Goal: Task Accomplishment & Management: Use online tool/utility

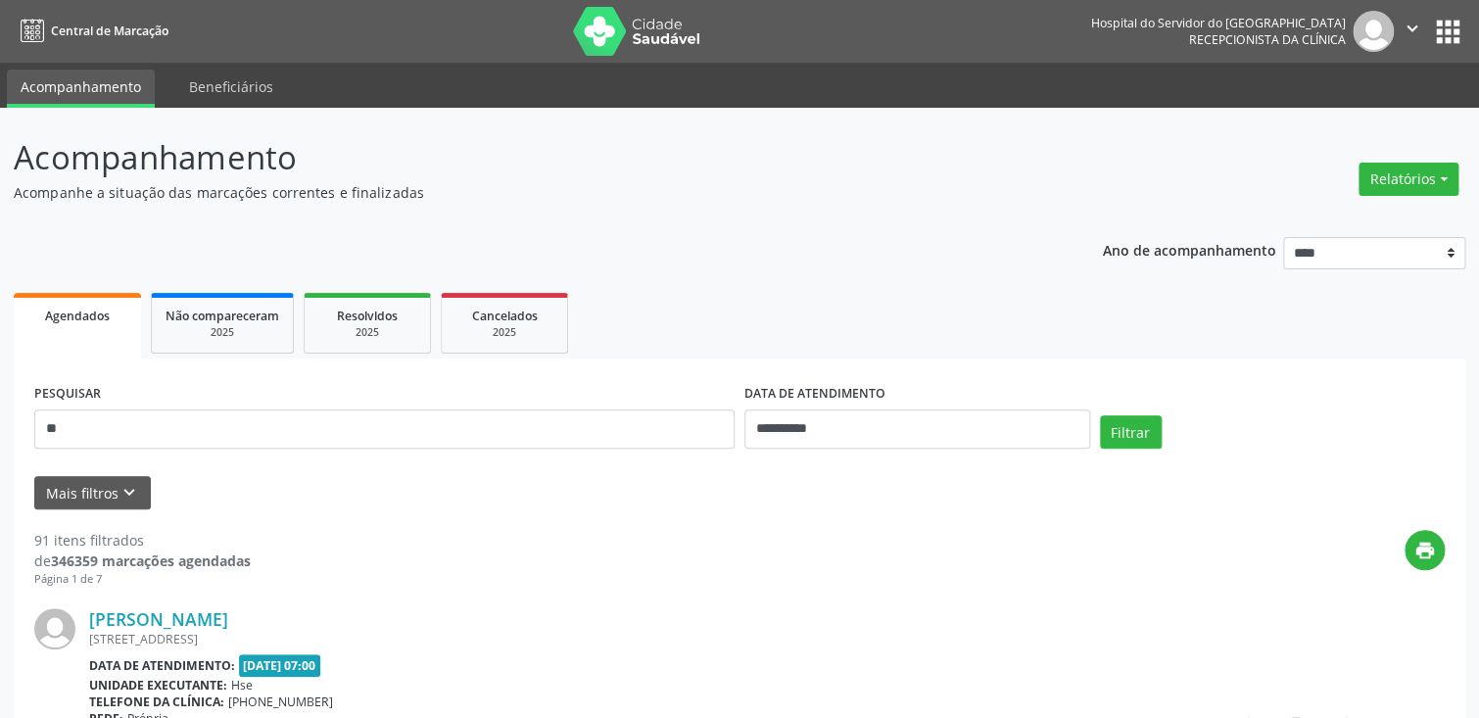
type input "*"
type input "**********"
click at [1136, 435] on button "Filtrar" at bounding box center [1131, 431] width 62 height 33
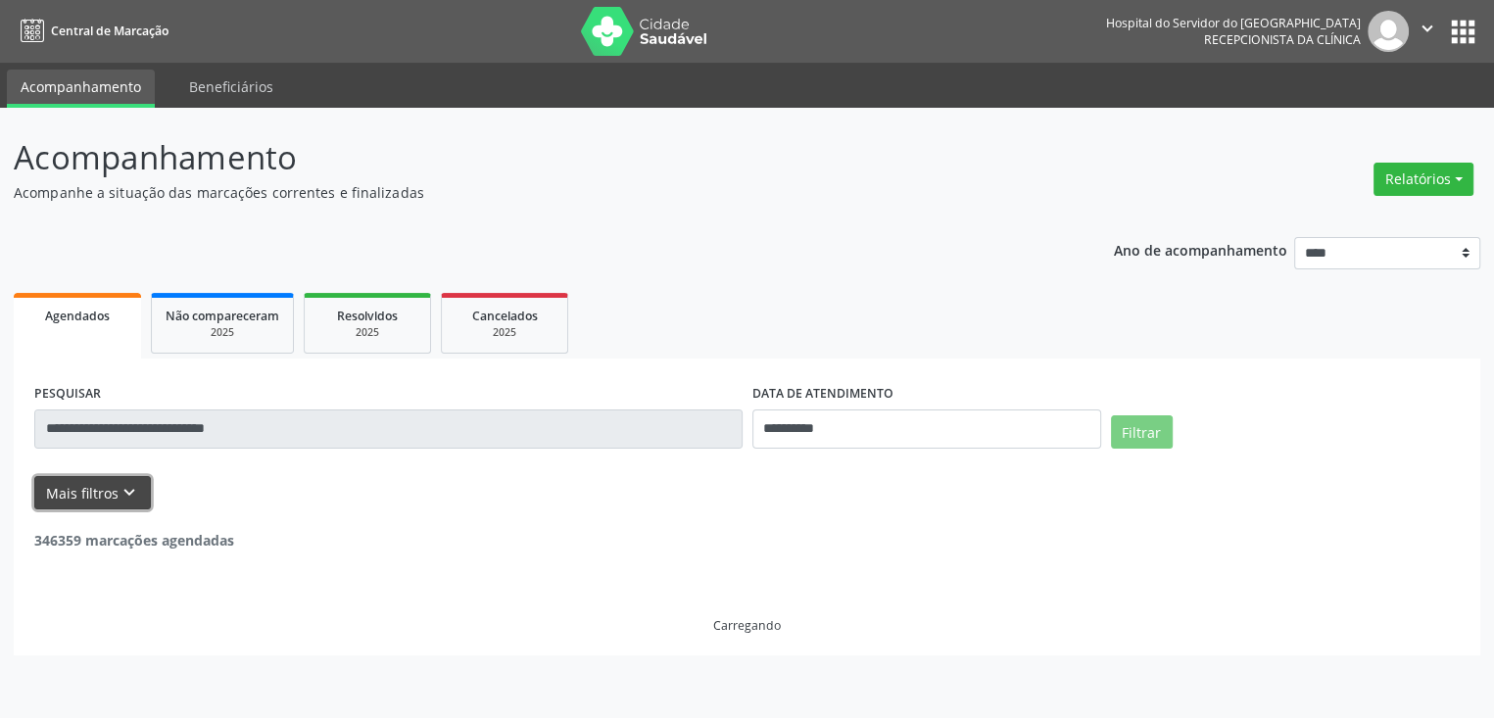
click at [99, 497] on button "Mais filtros keyboard_arrow_down" at bounding box center [92, 493] width 117 height 34
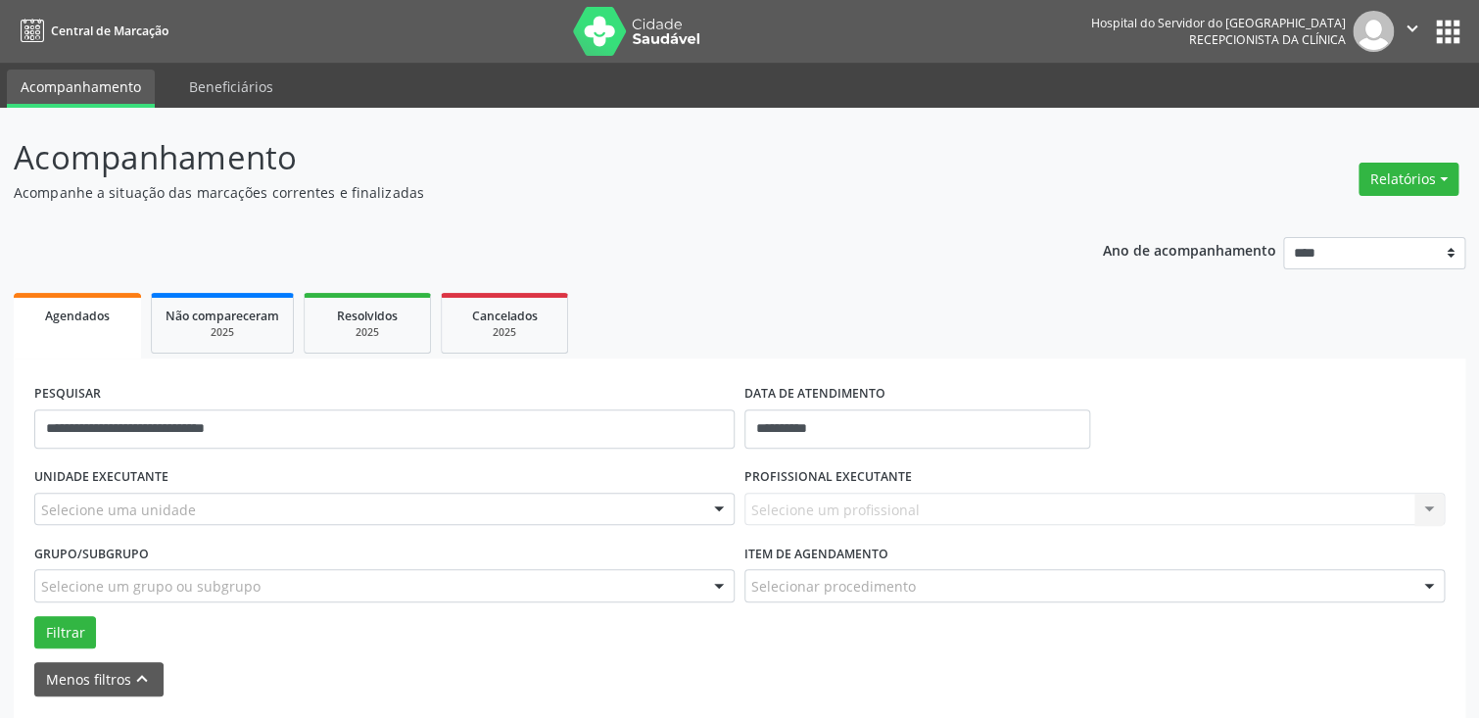
click at [721, 509] on div at bounding box center [718, 510] width 29 height 33
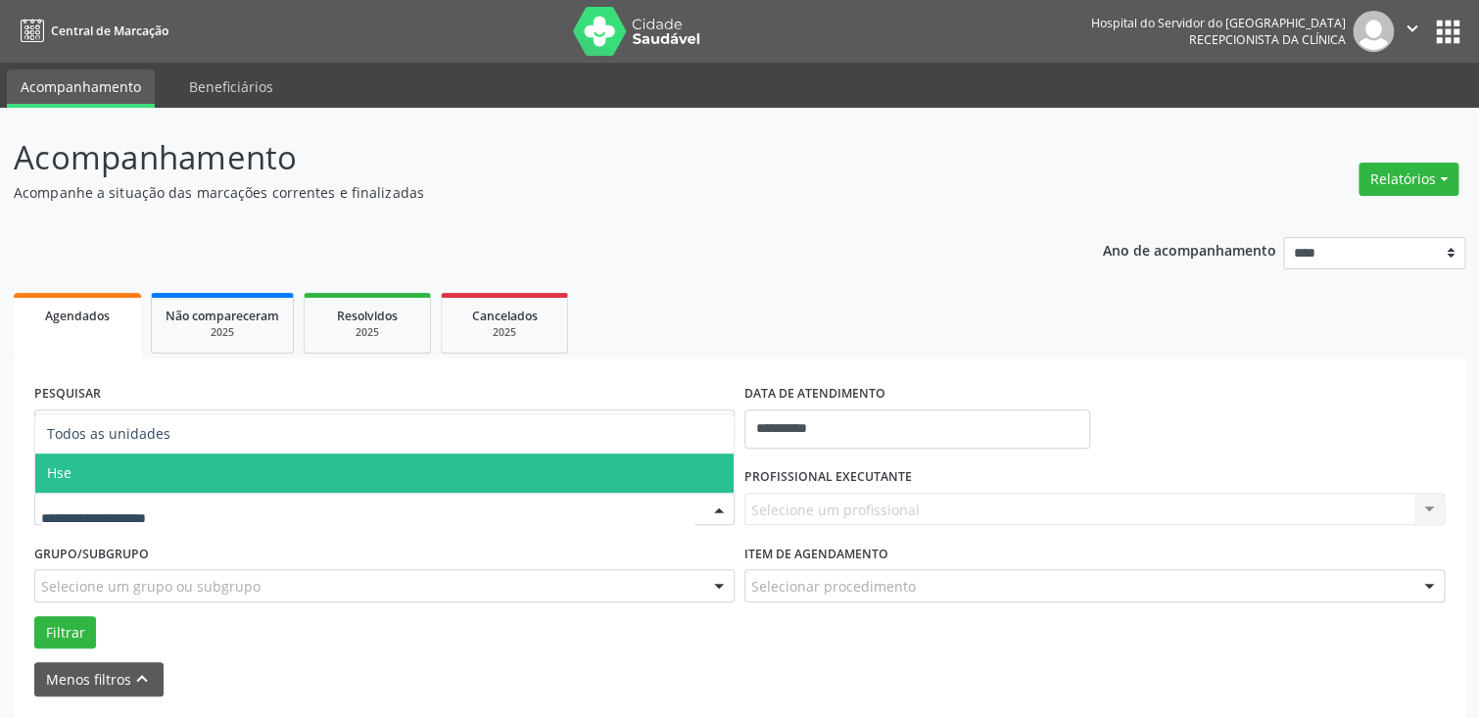
click at [695, 469] on span "Hse" at bounding box center [384, 473] width 699 height 39
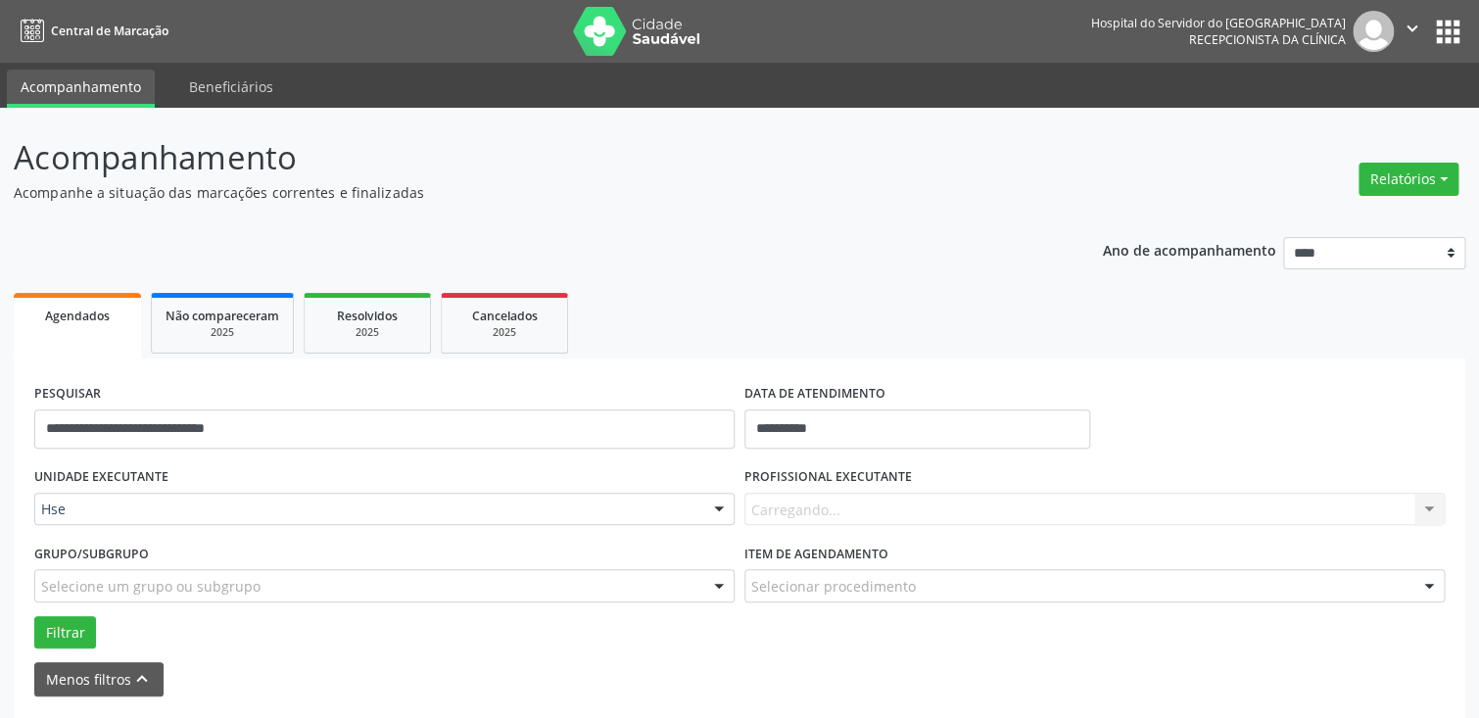
click at [719, 510] on div at bounding box center [718, 510] width 29 height 33
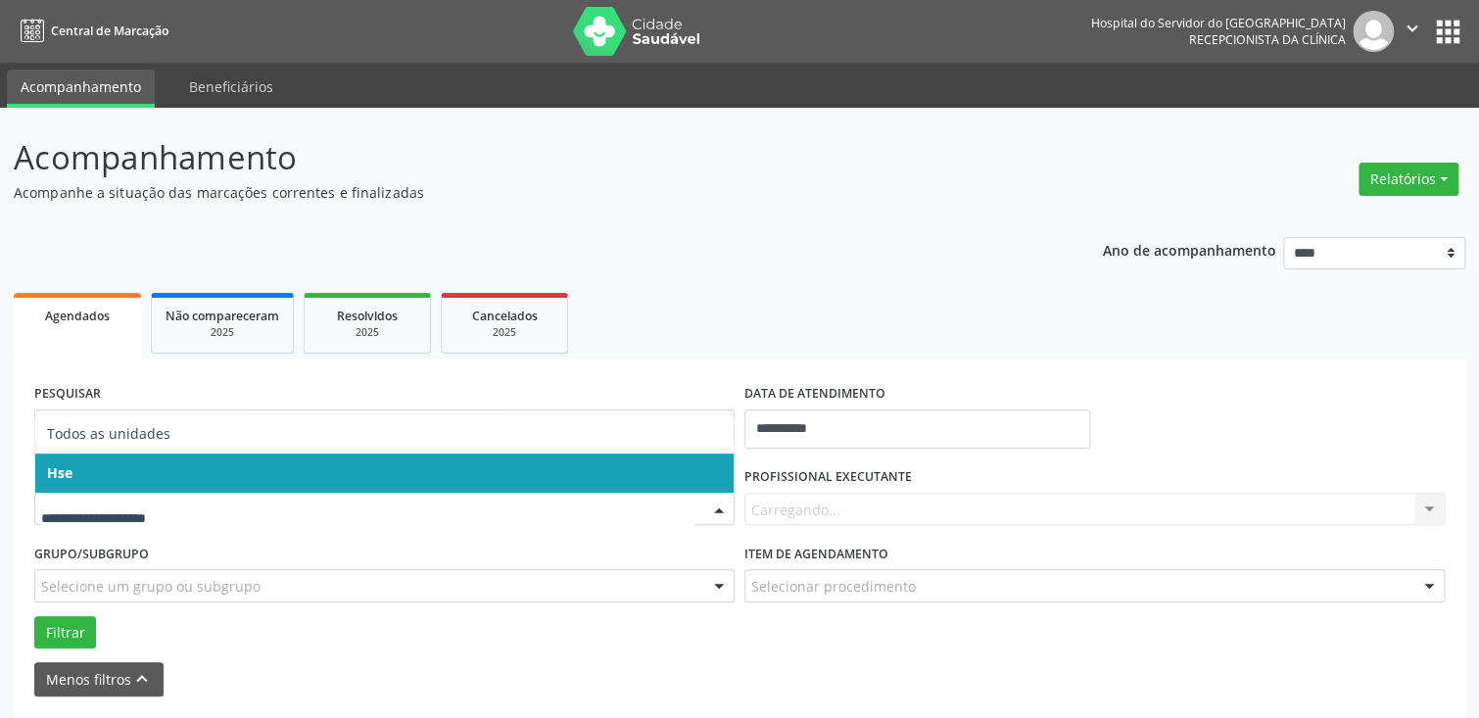
click at [706, 484] on span "Hse" at bounding box center [384, 473] width 699 height 39
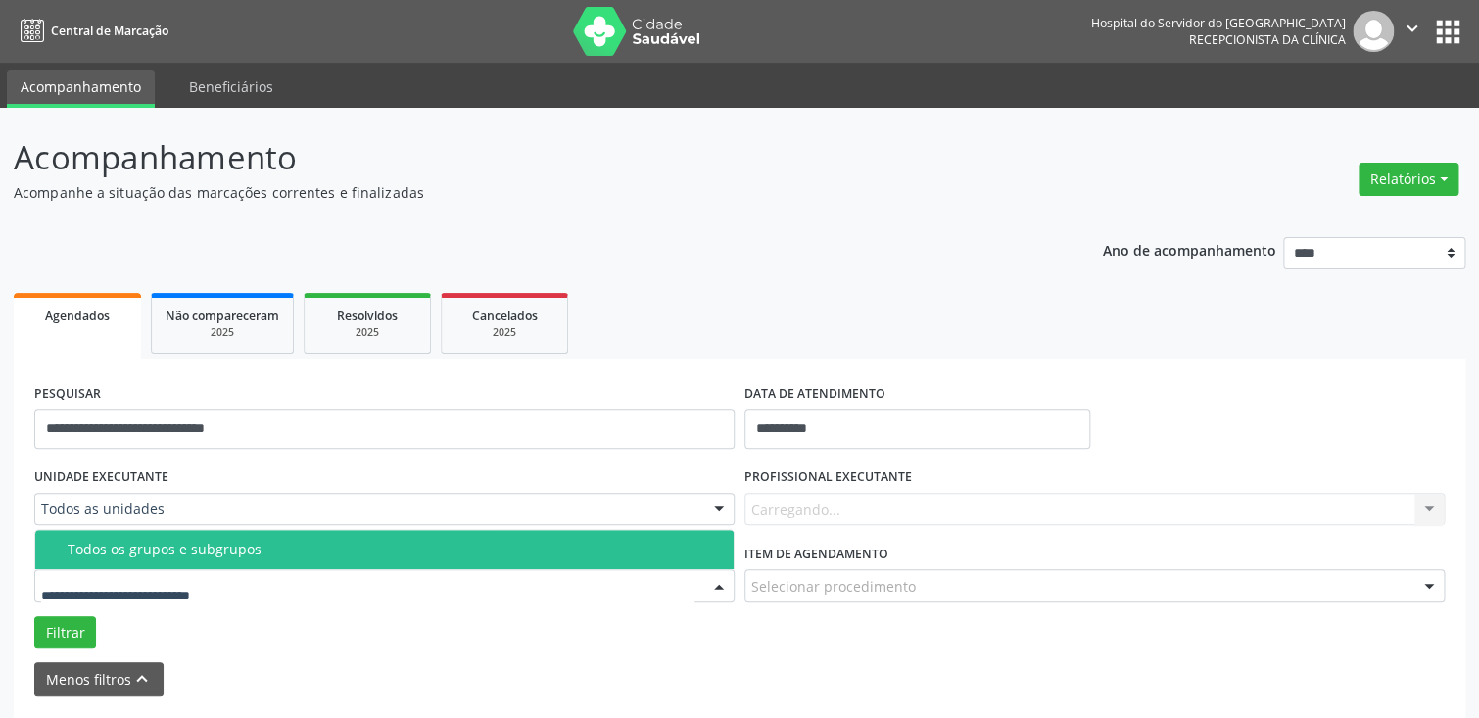
click at [725, 582] on div at bounding box center [718, 586] width 29 height 33
click at [701, 555] on div "Todos os grupos e subgrupos" at bounding box center [395, 550] width 654 height 16
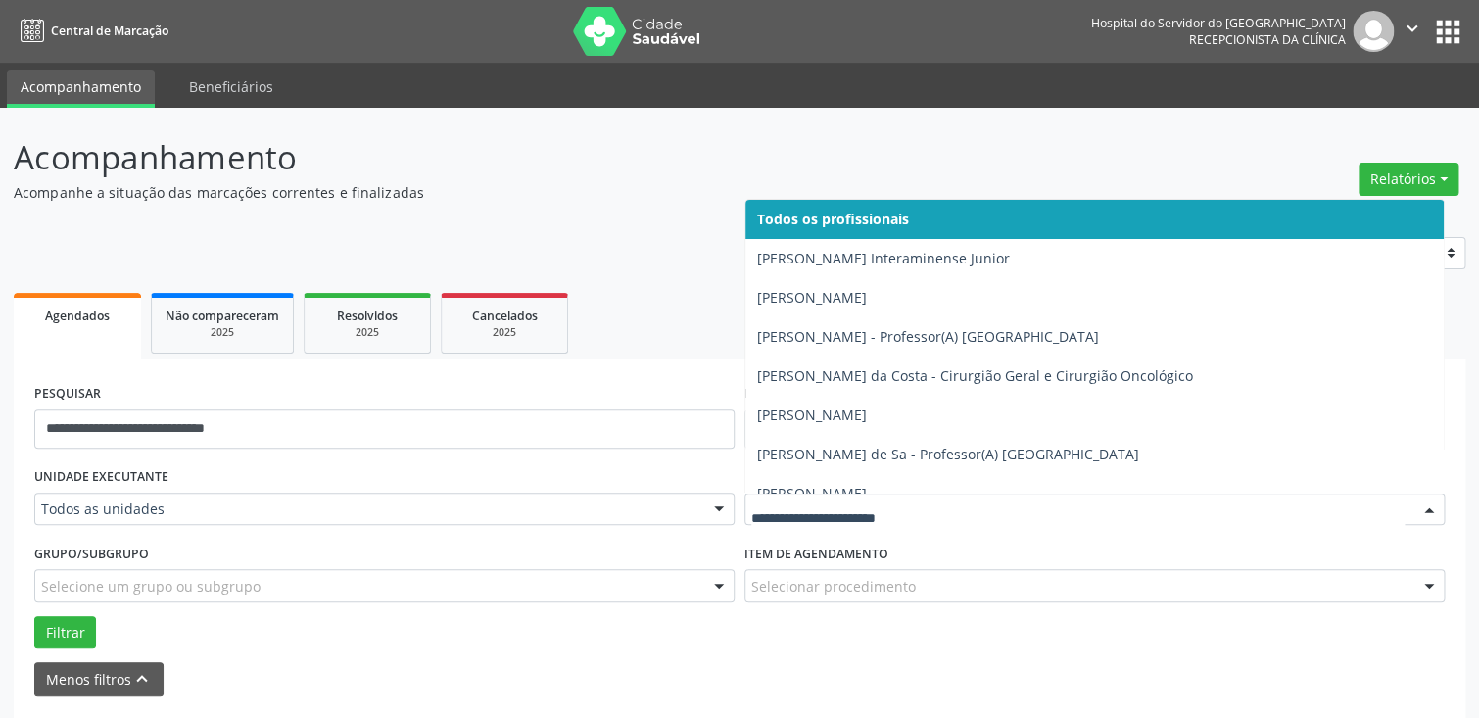
click at [1425, 508] on div at bounding box center [1429, 510] width 29 height 33
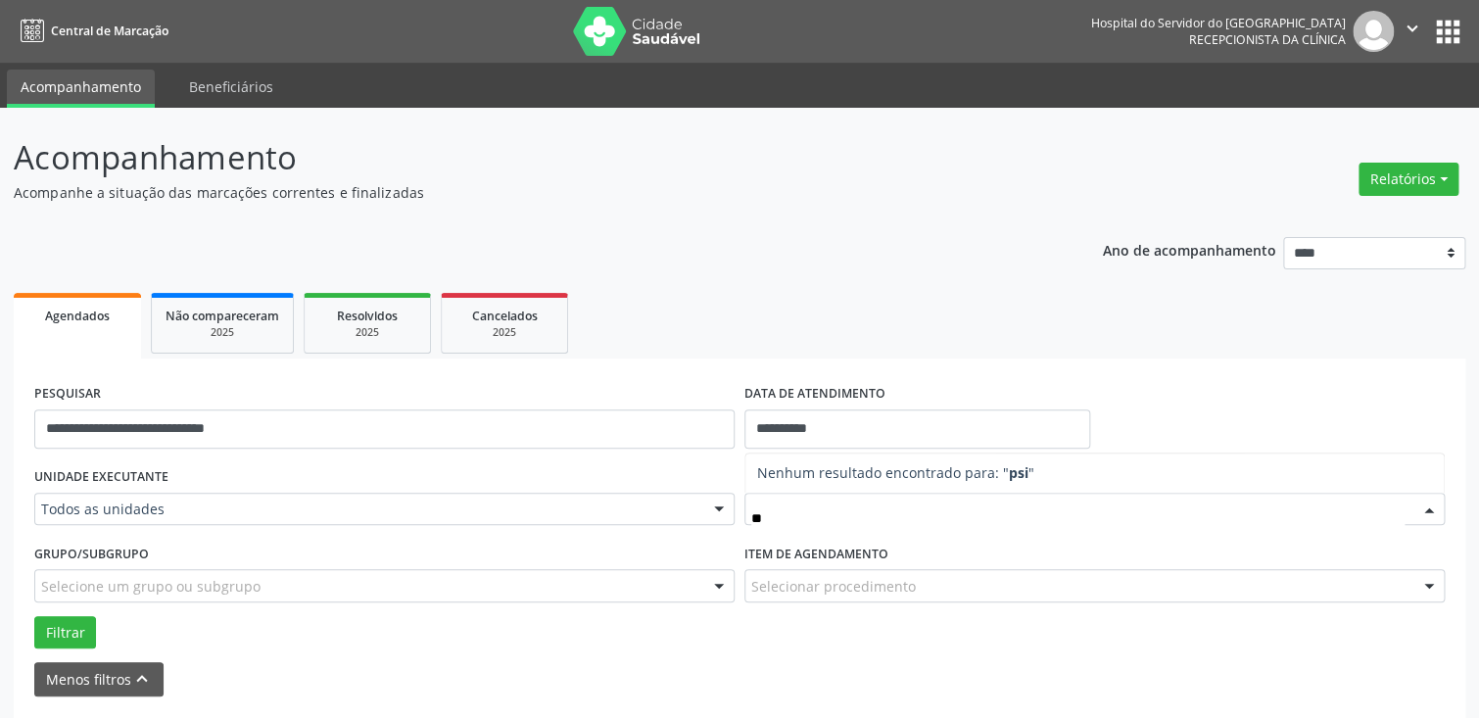
type input "*"
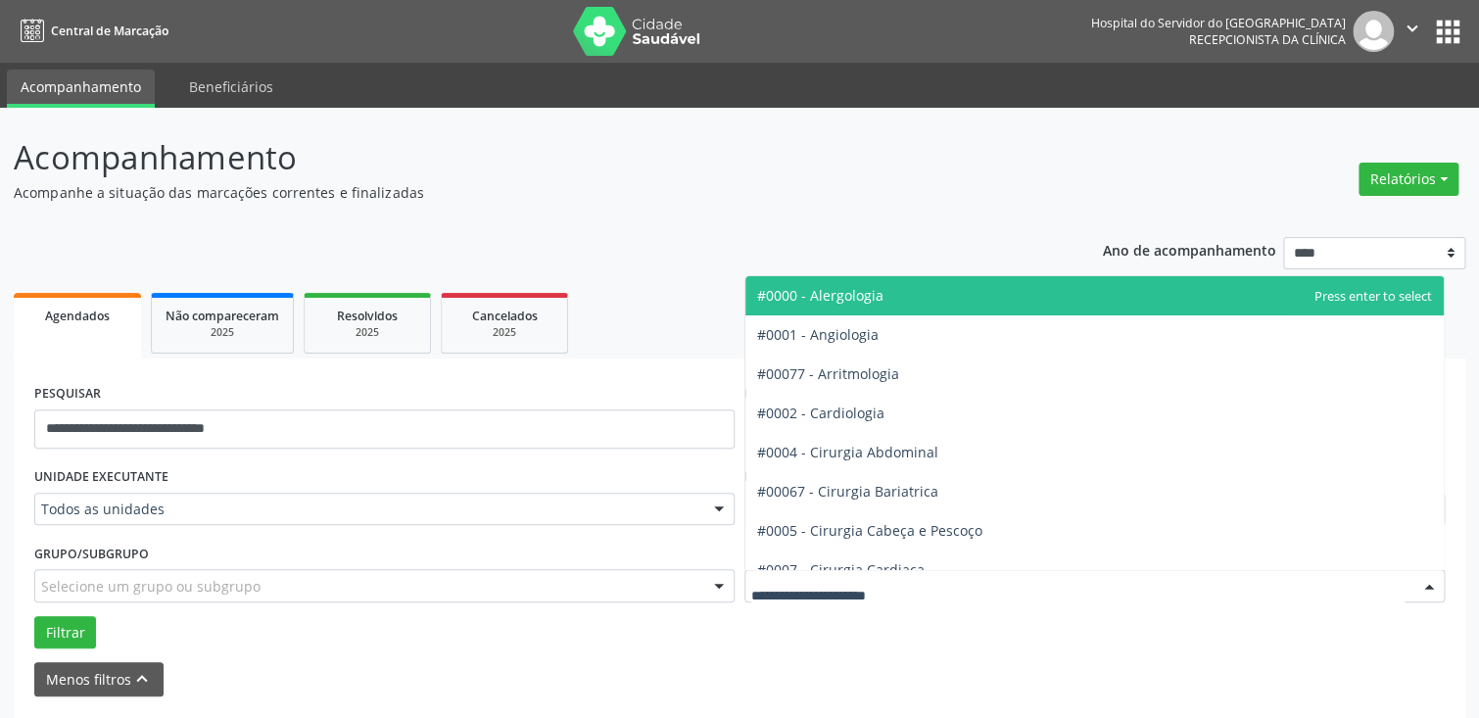
click at [1430, 581] on div at bounding box center [1429, 586] width 29 height 33
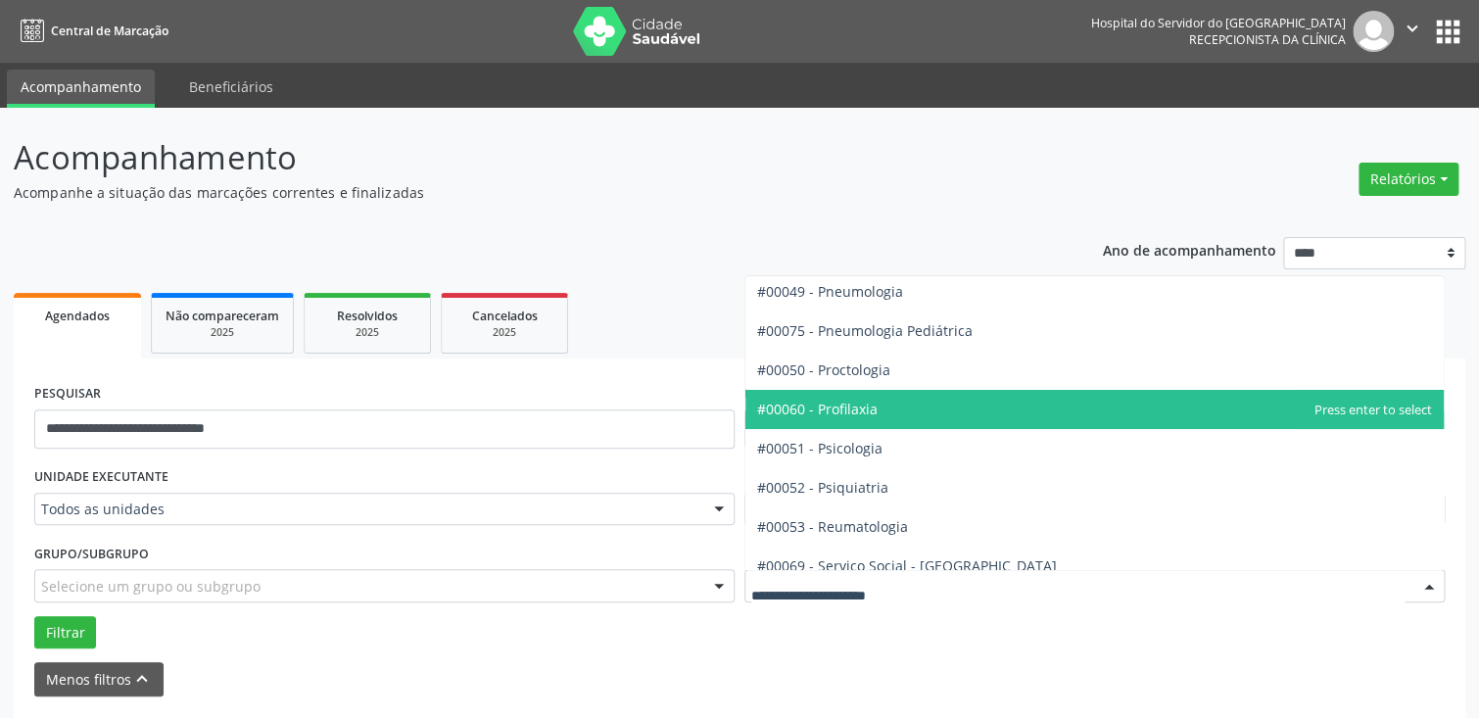
scroll to position [3135, 0]
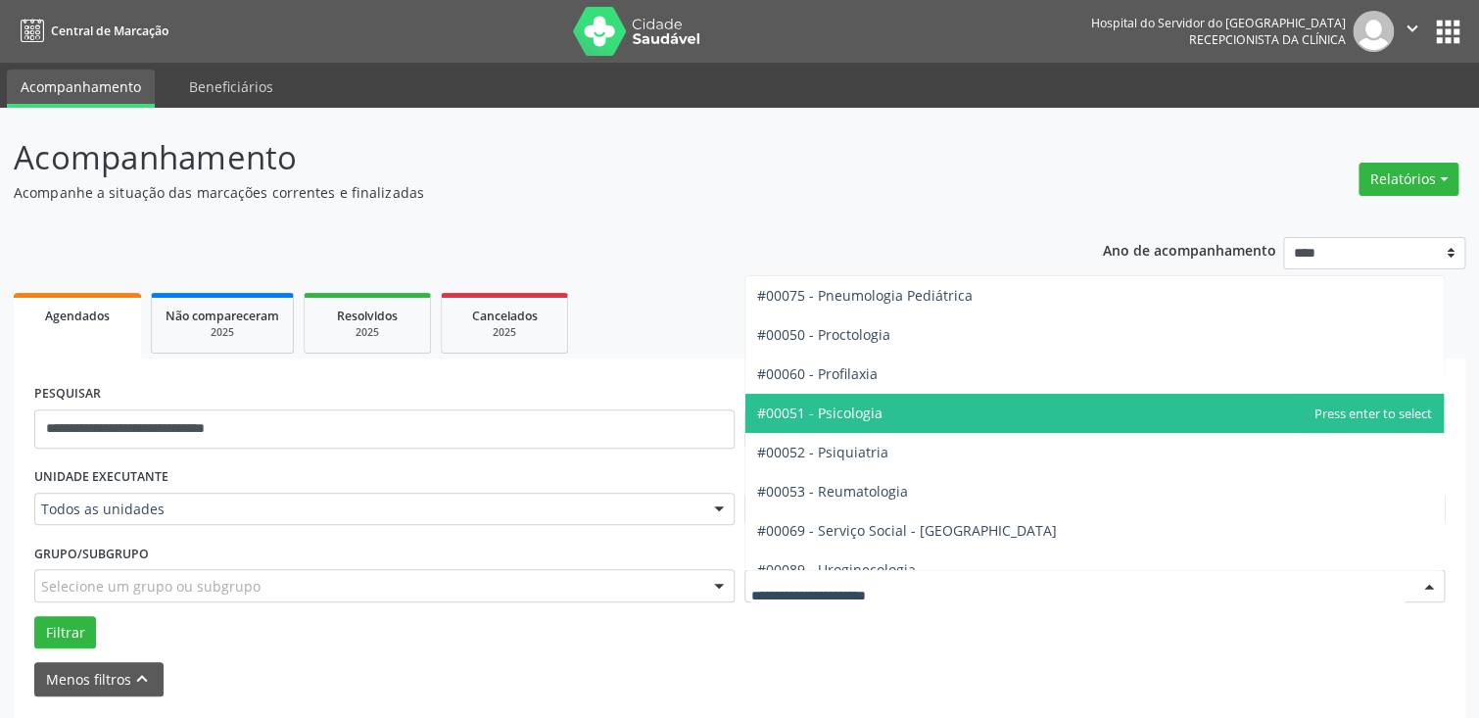
click at [969, 415] on span "#00051 - Psicologia" at bounding box center [1095, 413] width 699 height 39
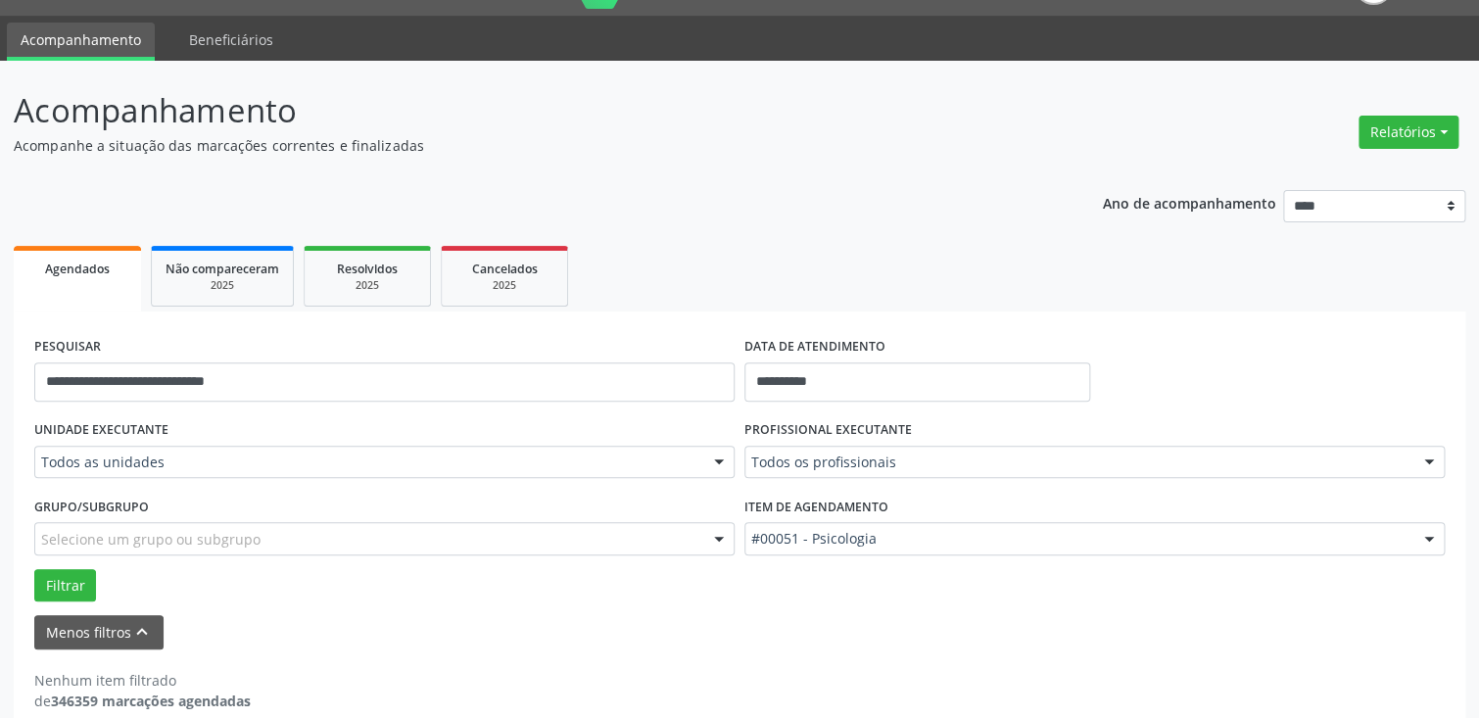
scroll to position [72, 0]
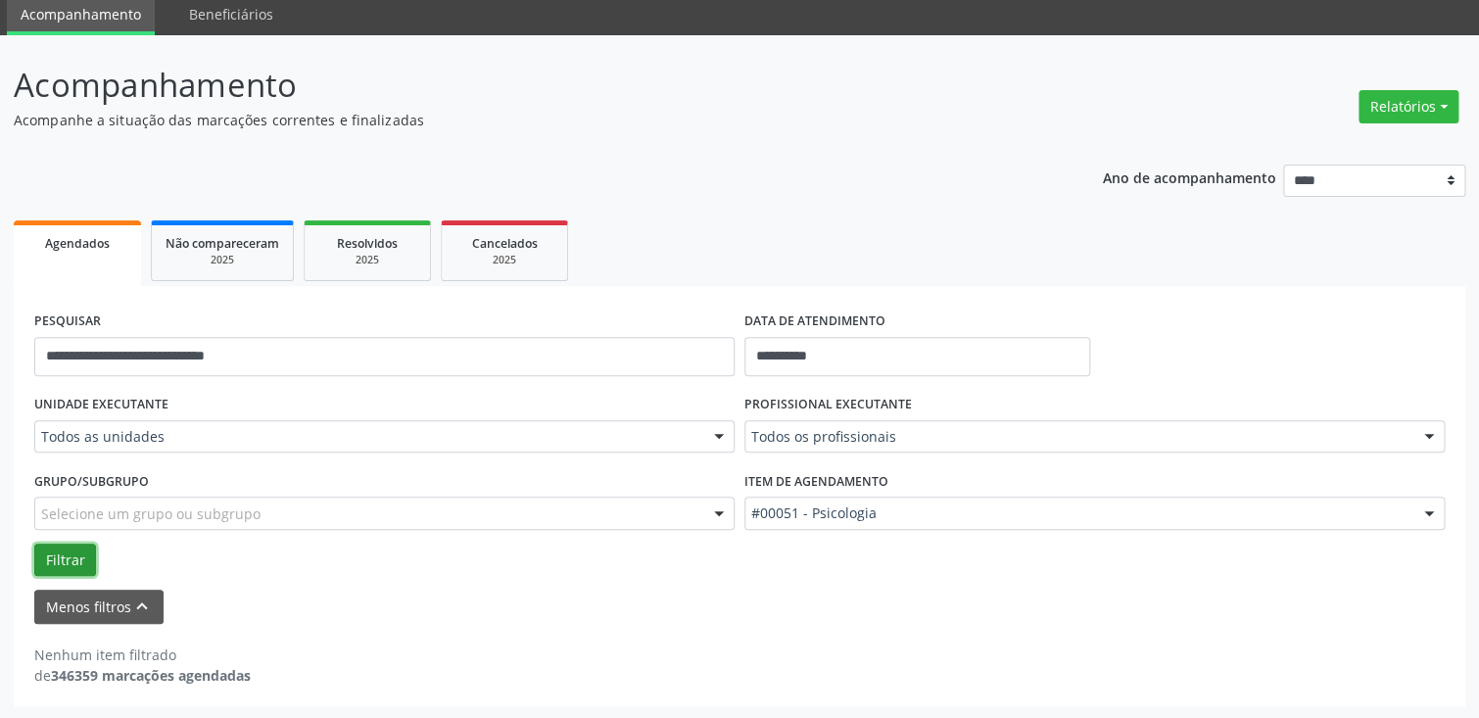
click at [66, 553] on button "Filtrar" at bounding box center [65, 560] width 62 height 33
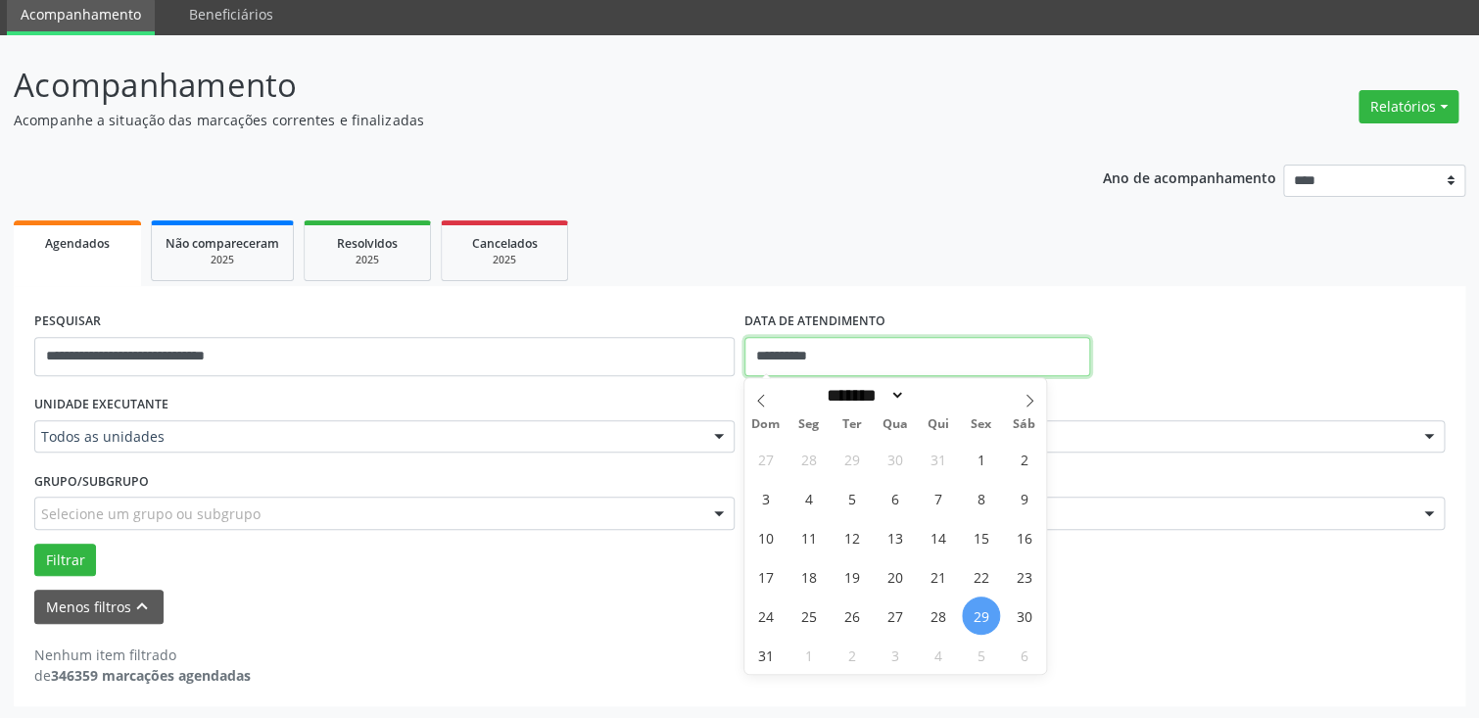
click at [903, 342] on input "**********" at bounding box center [918, 356] width 346 height 39
click at [980, 619] on span "29" at bounding box center [981, 616] width 38 height 38
type input "**********"
click at [986, 621] on span "29" at bounding box center [981, 616] width 38 height 38
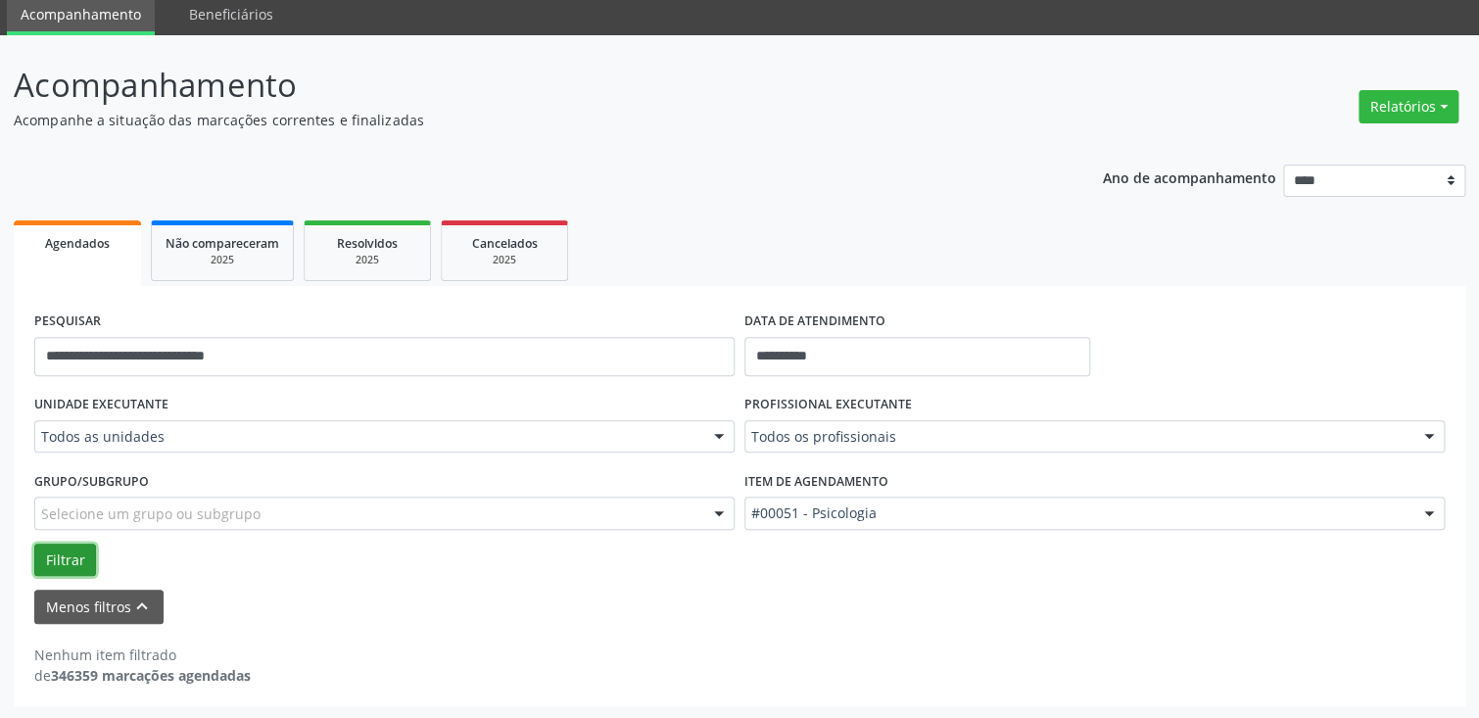
click at [51, 555] on button "Filtrar" at bounding box center [65, 560] width 62 height 33
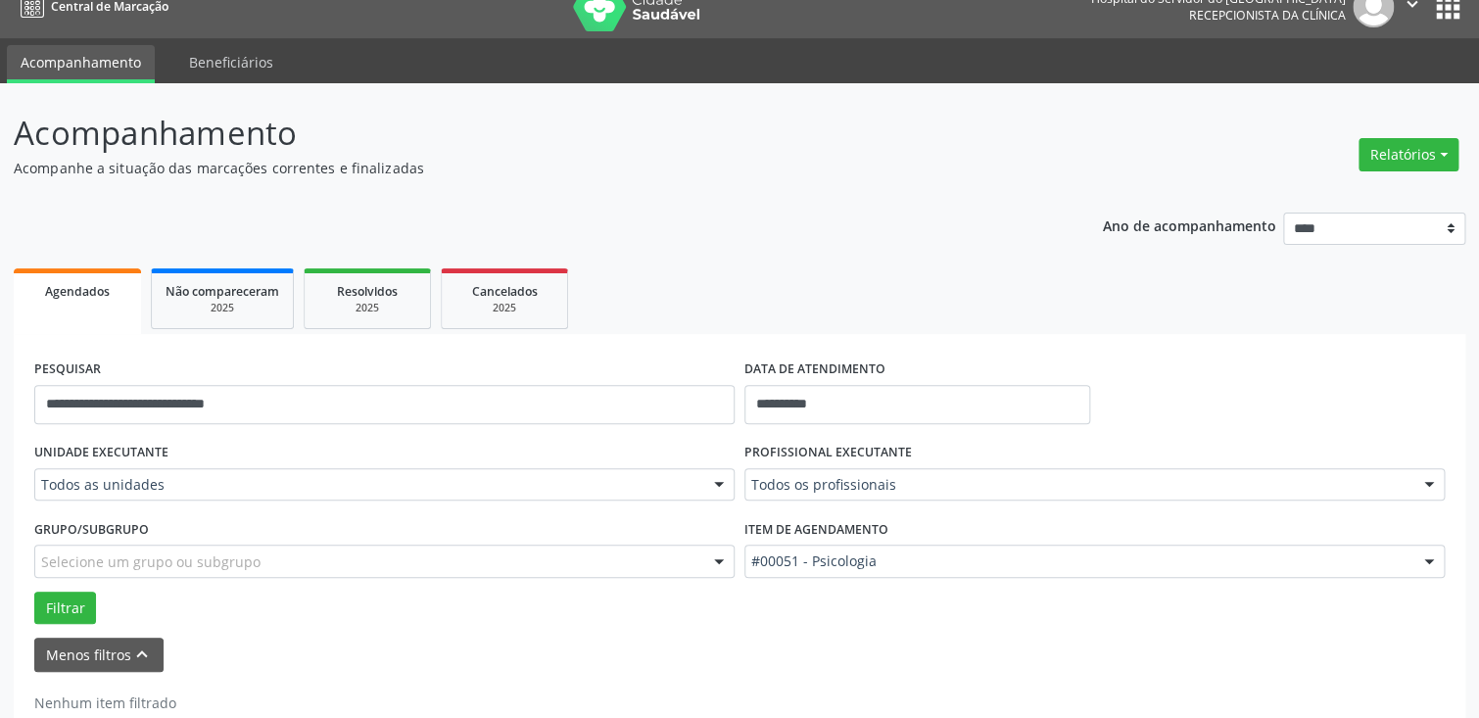
scroll to position [0, 0]
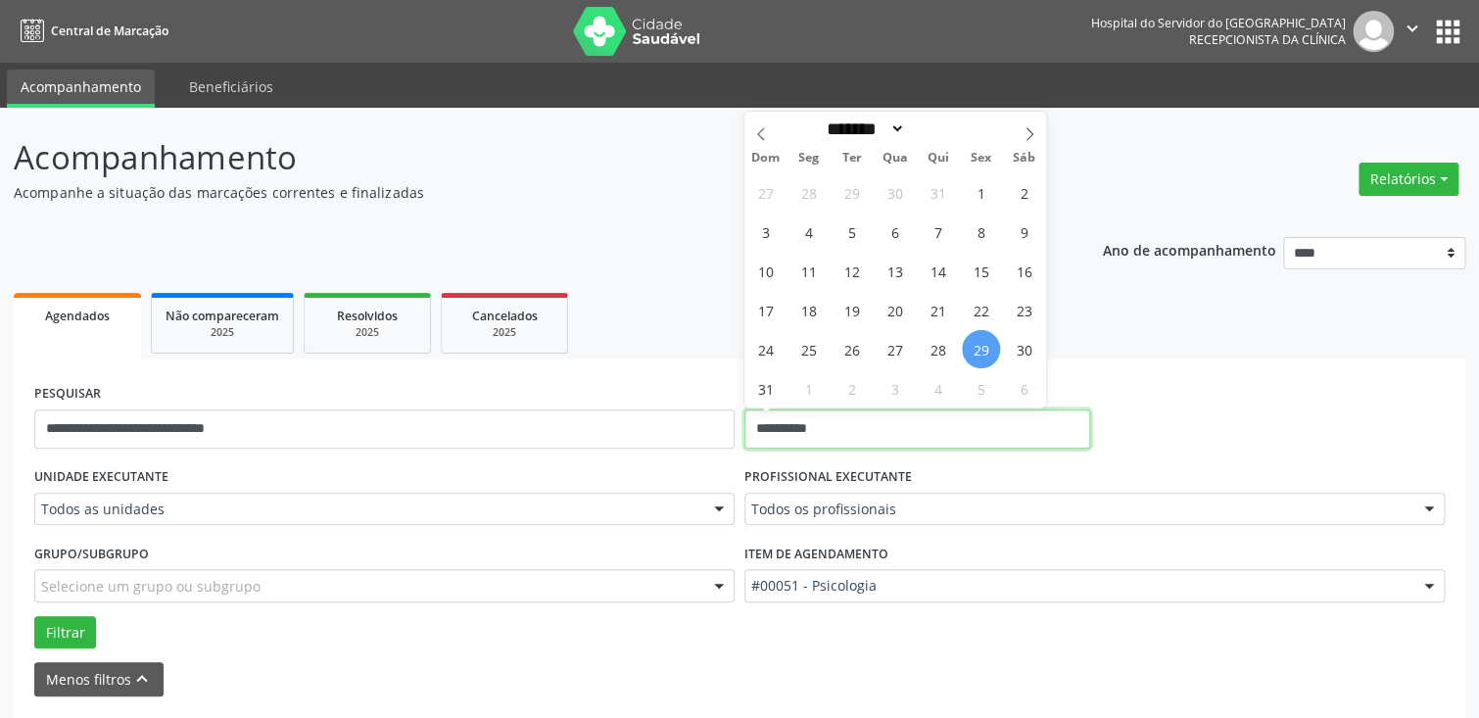
click at [825, 431] on input "**********" at bounding box center [918, 429] width 346 height 39
click at [1029, 344] on span "30" at bounding box center [1024, 349] width 38 height 38
type input "**********"
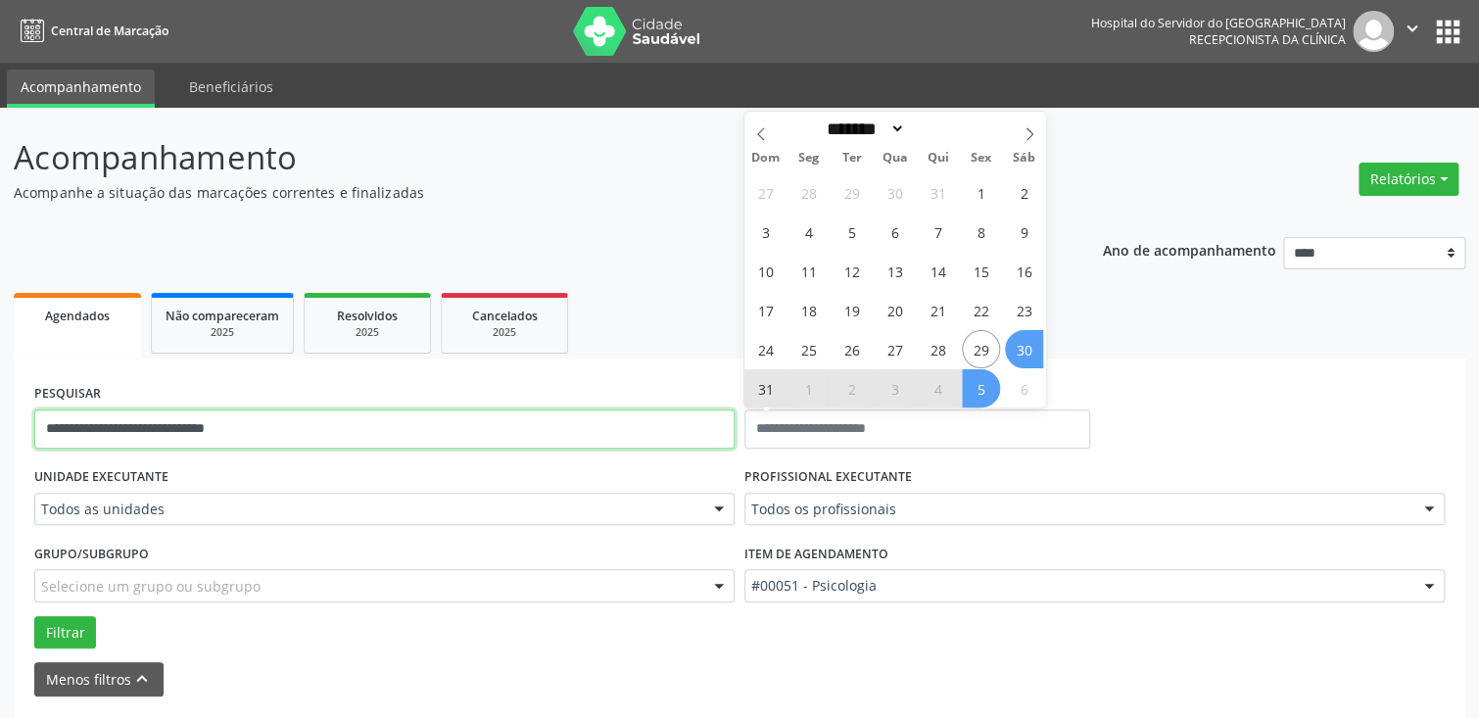
click at [290, 425] on input "**********" at bounding box center [384, 429] width 700 height 39
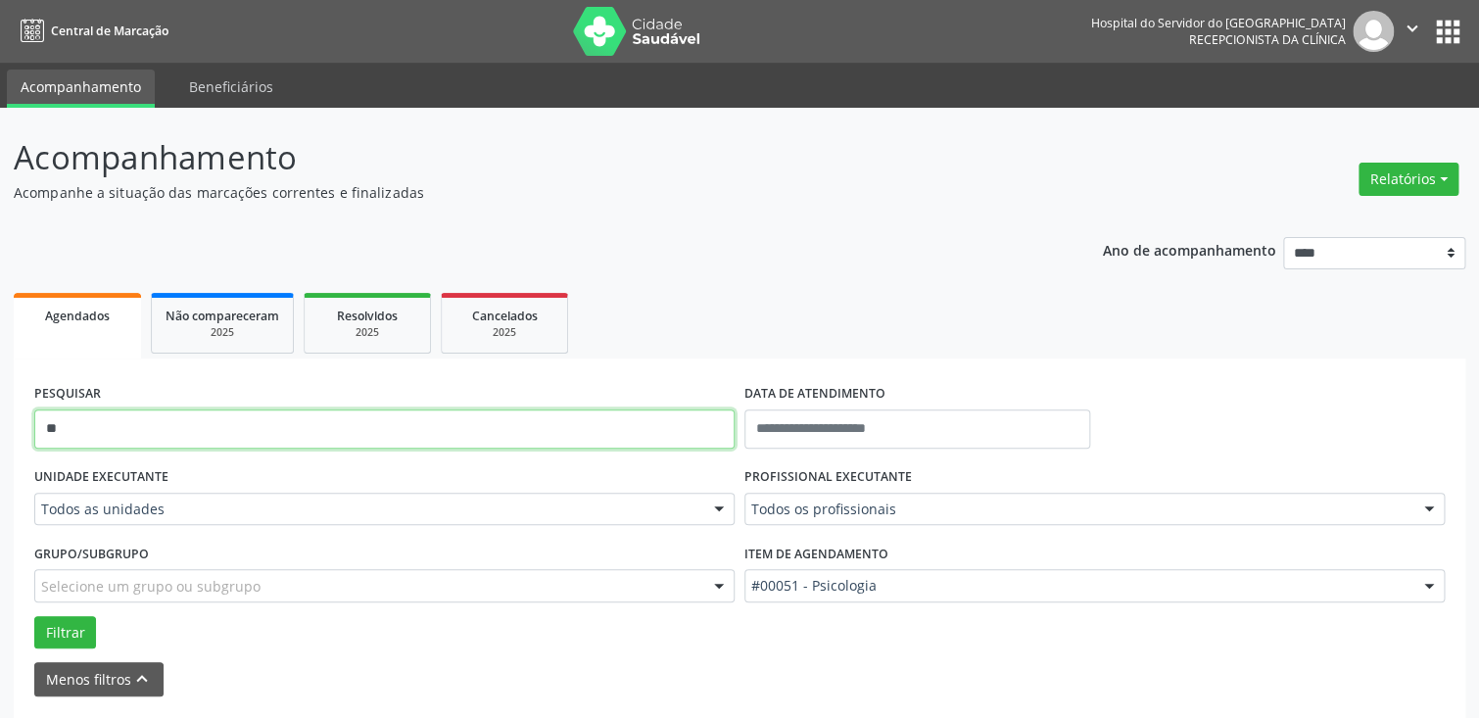
type input "*"
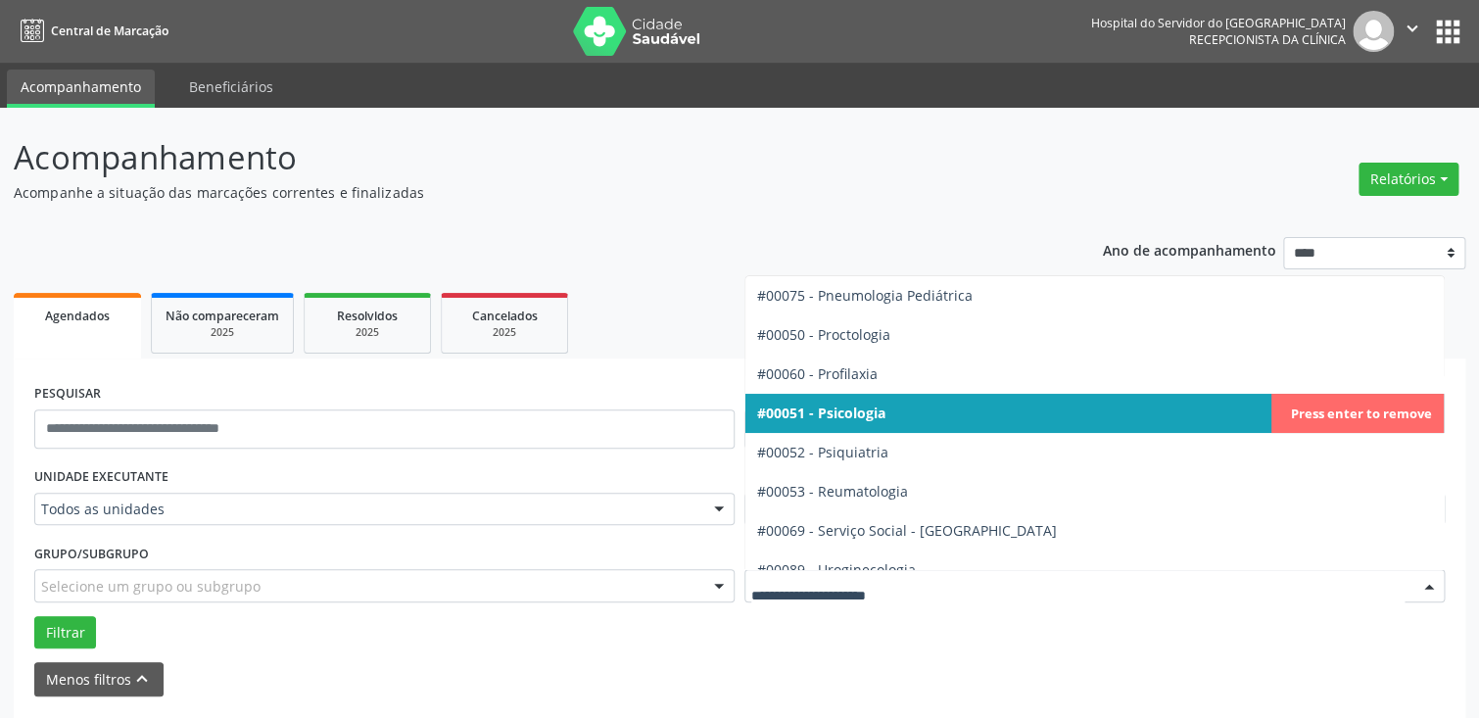
click at [1429, 585] on div at bounding box center [1429, 586] width 29 height 33
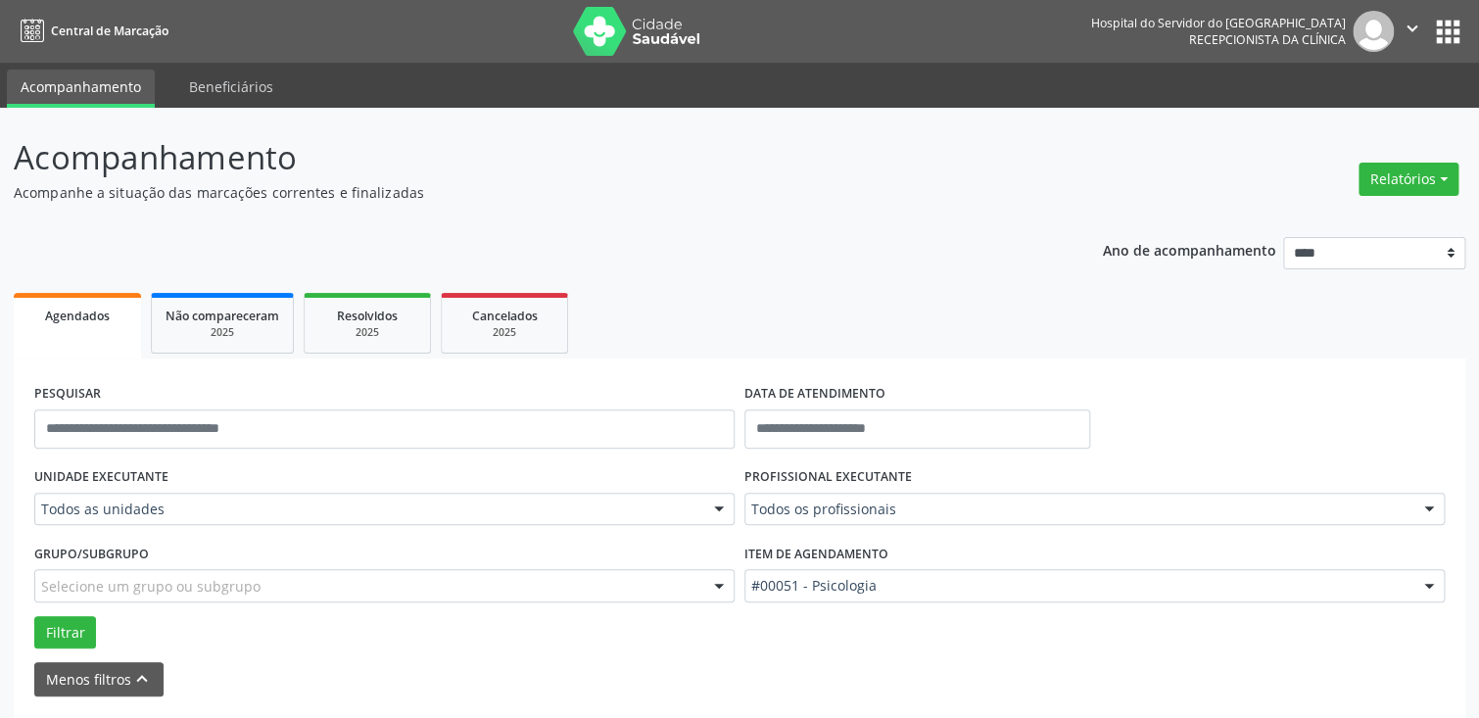
click at [1423, 589] on div at bounding box center [1429, 586] width 29 height 33
click at [72, 630] on button "Filtrar" at bounding box center [65, 632] width 62 height 33
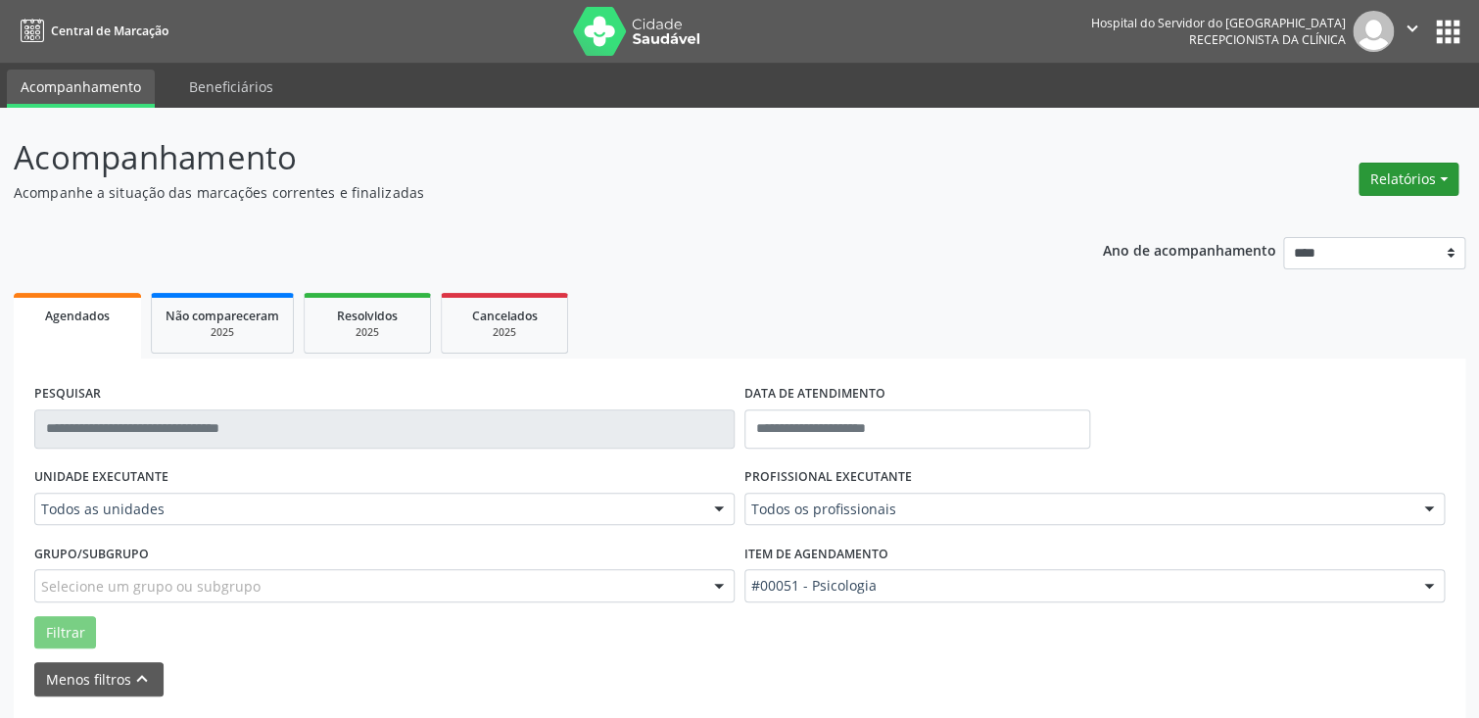
click at [1442, 175] on button "Relatórios" at bounding box center [1409, 179] width 100 height 33
click at [1385, 219] on link "Agendamentos" at bounding box center [1354, 220] width 211 height 27
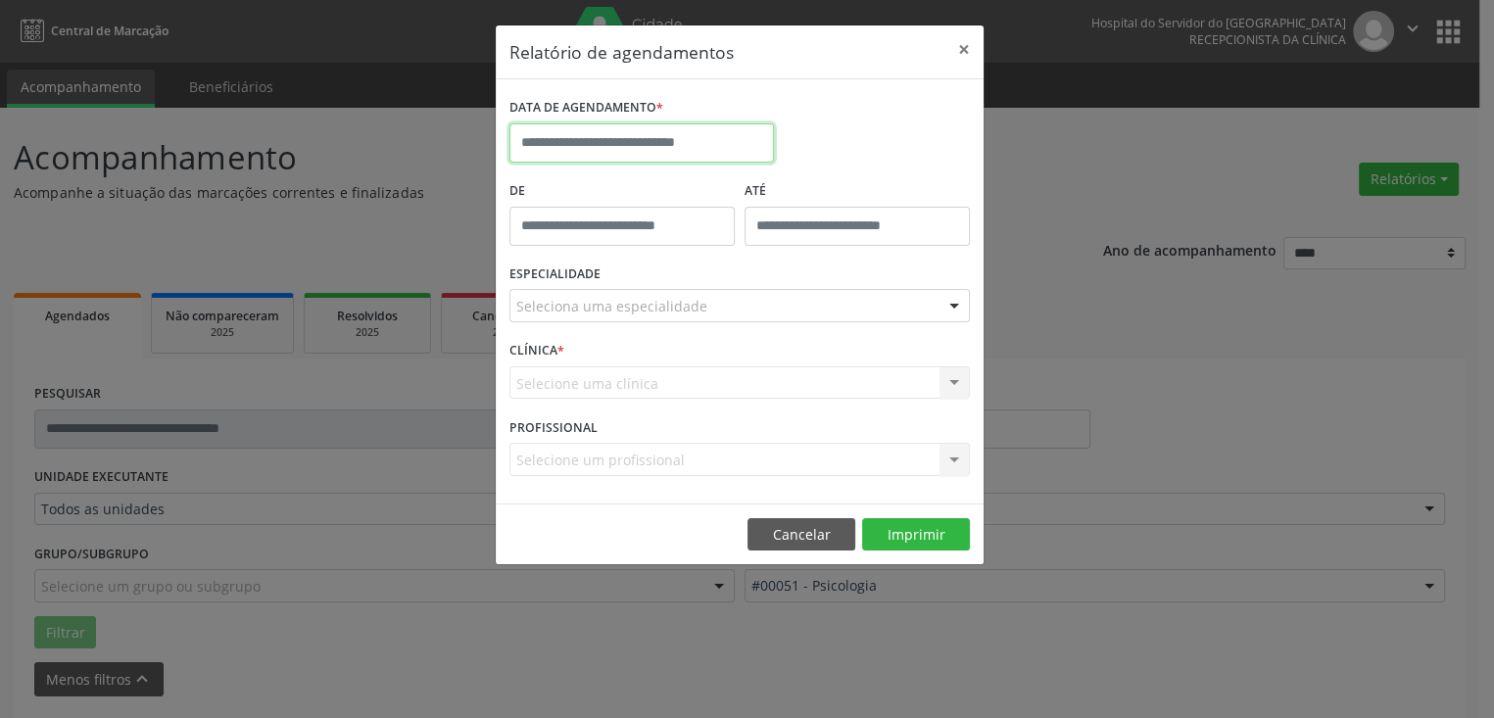
click at [681, 133] on input "text" at bounding box center [641, 142] width 265 height 39
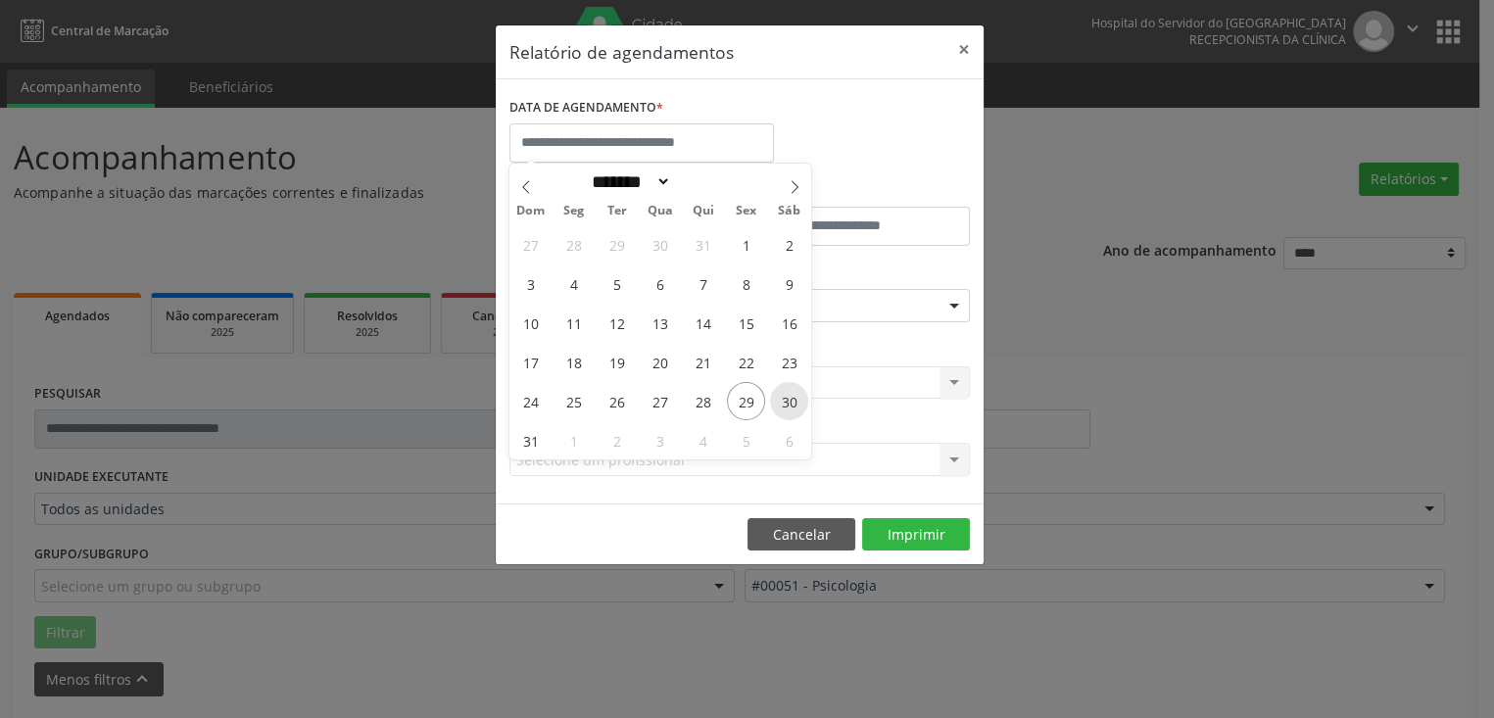
click at [792, 401] on span "30" at bounding box center [789, 401] width 38 height 38
type input "**********"
click at [784, 405] on span "30" at bounding box center [789, 401] width 38 height 38
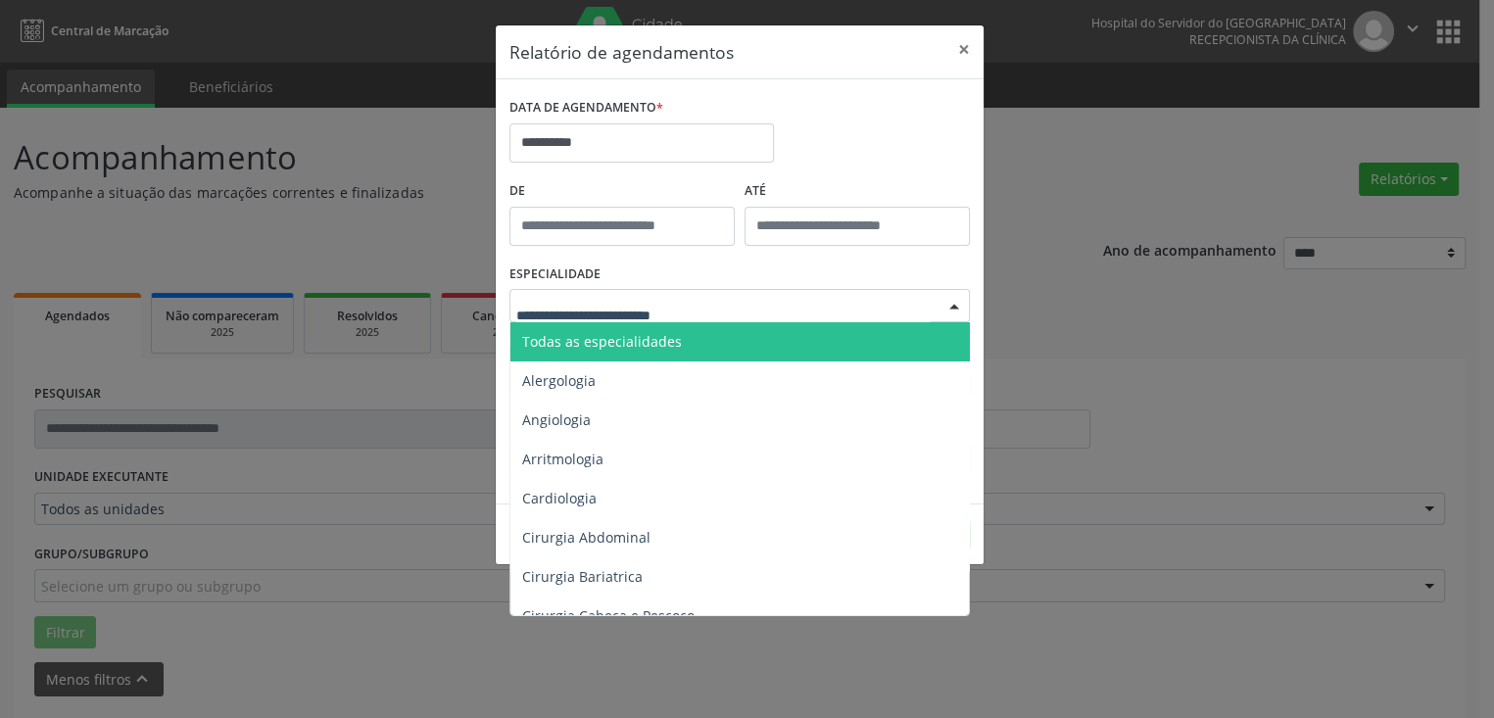
click at [952, 303] on div at bounding box center [954, 306] width 29 height 33
click at [894, 335] on span "Todas as especialidades" at bounding box center [740, 341] width 461 height 39
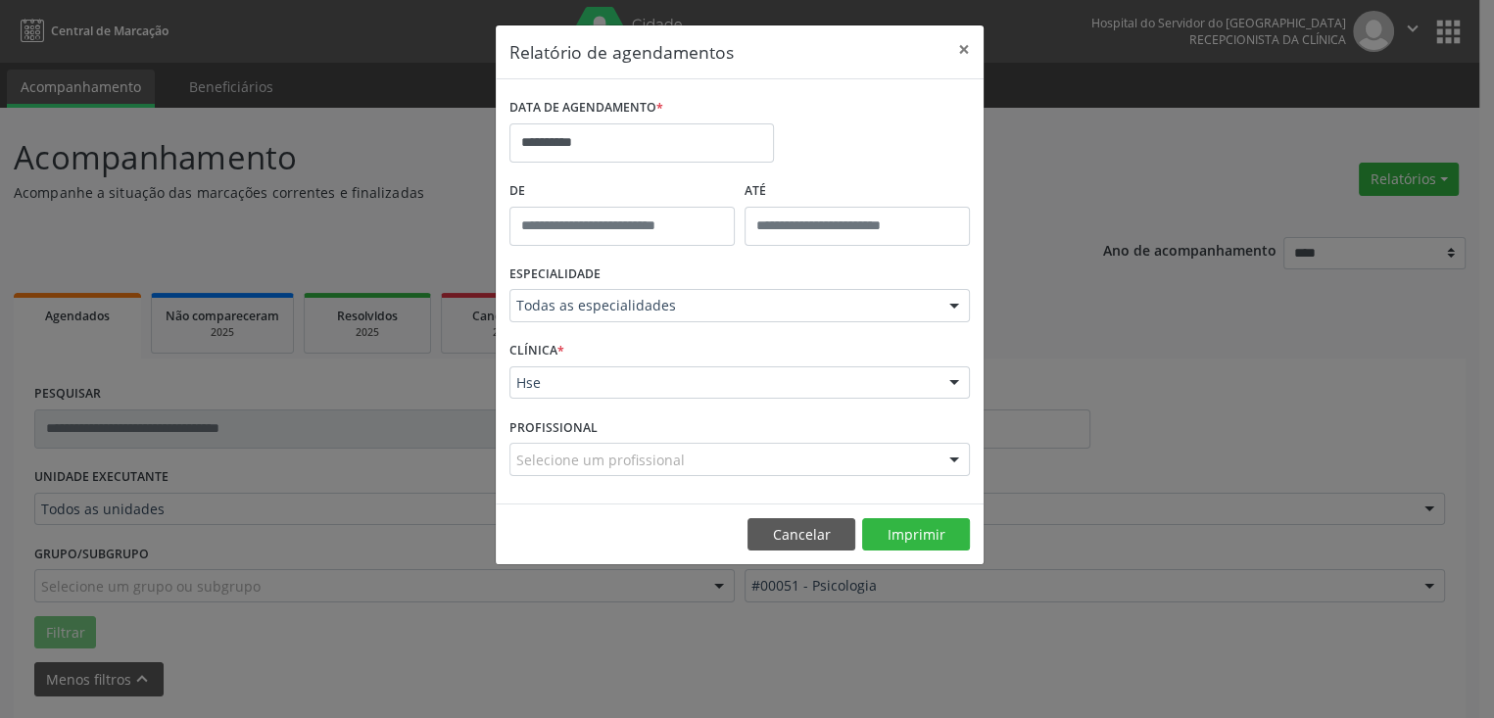
click at [957, 381] on div at bounding box center [954, 383] width 29 height 33
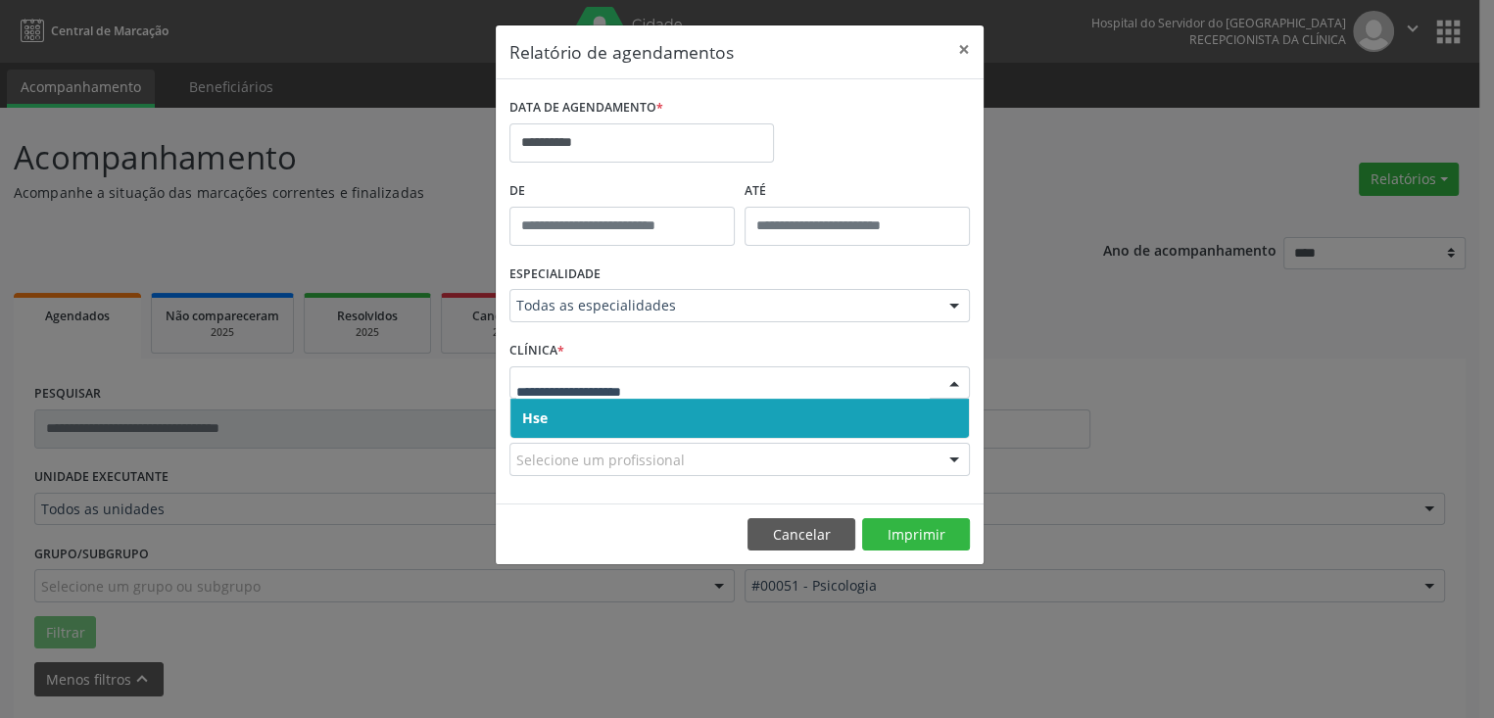
click at [901, 414] on span "Hse" at bounding box center [739, 418] width 459 height 39
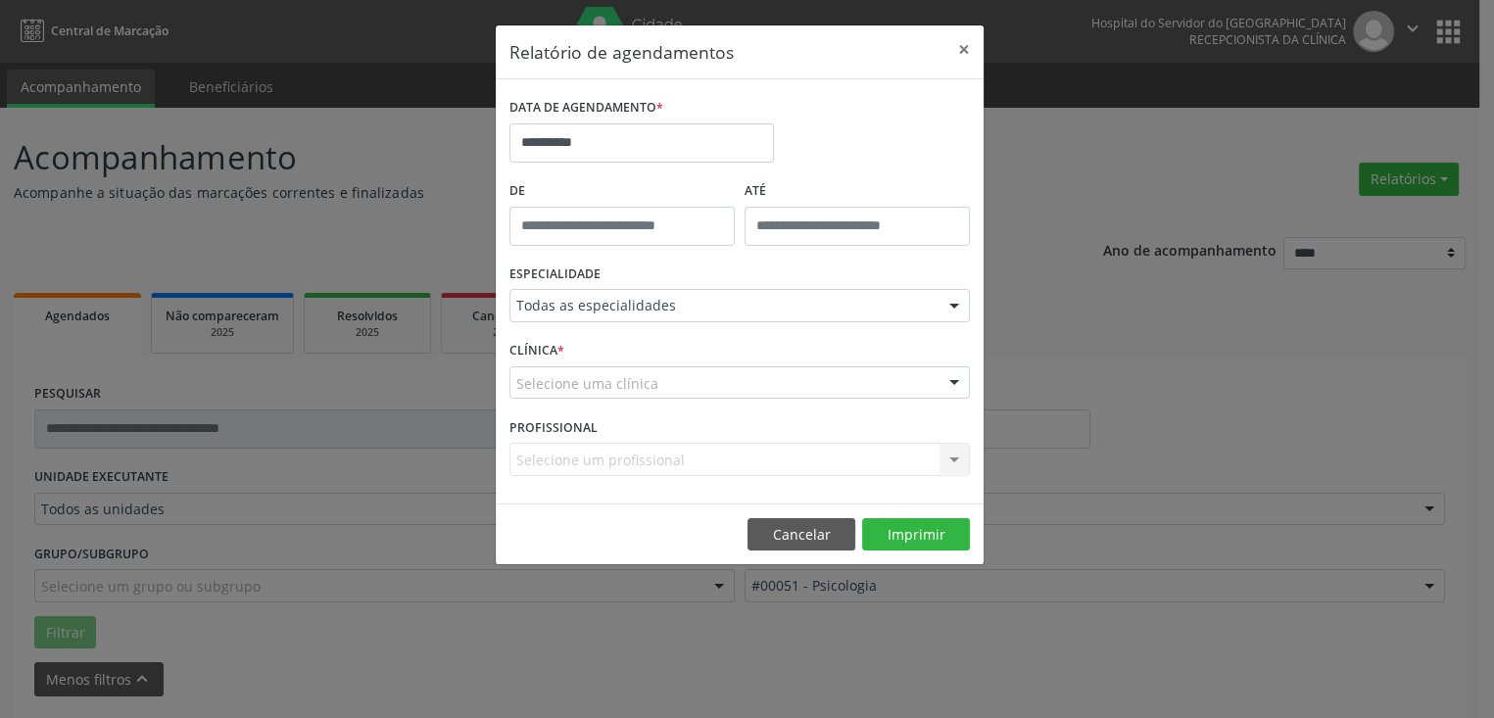
click at [955, 378] on div at bounding box center [954, 383] width 29 height 33
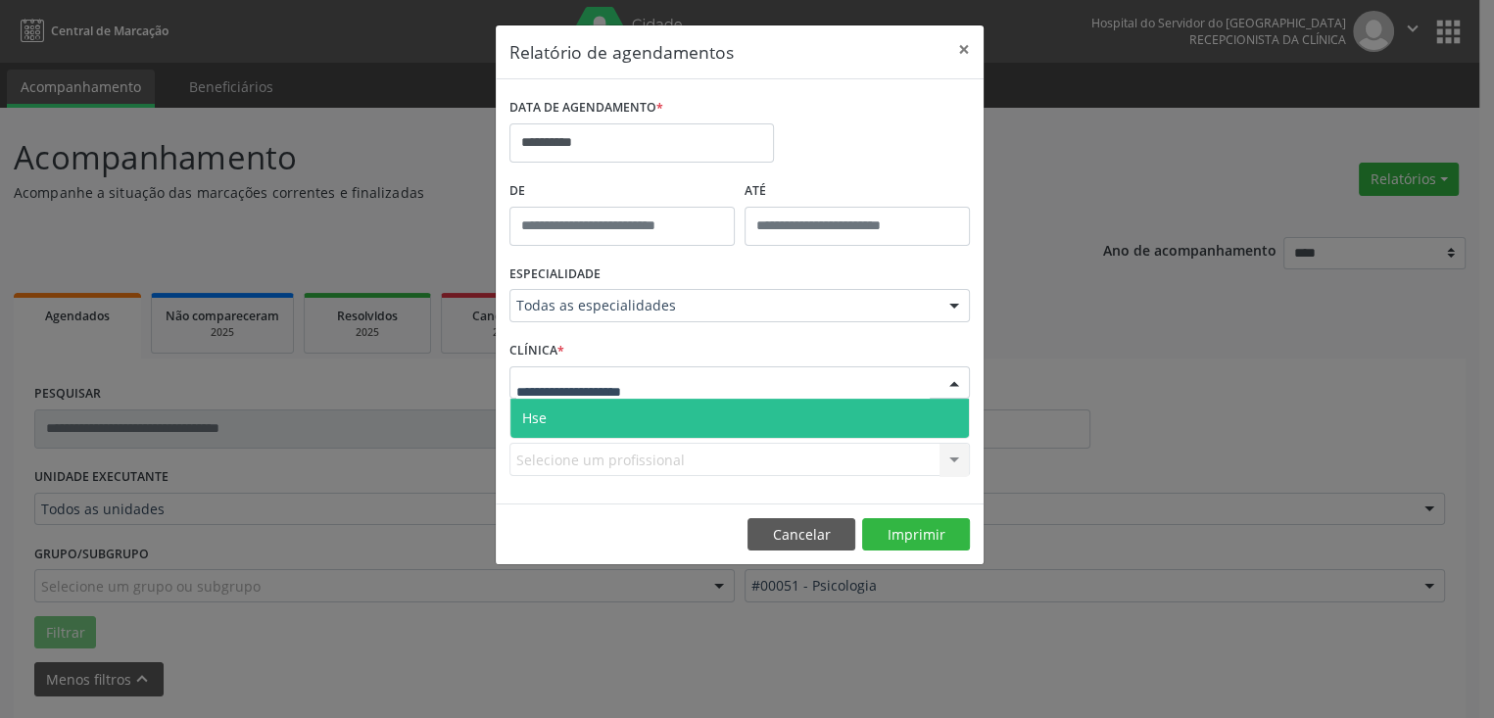
click at [926, 414] on span "Hse" at bounding box center [739, 418] width 459 height 39
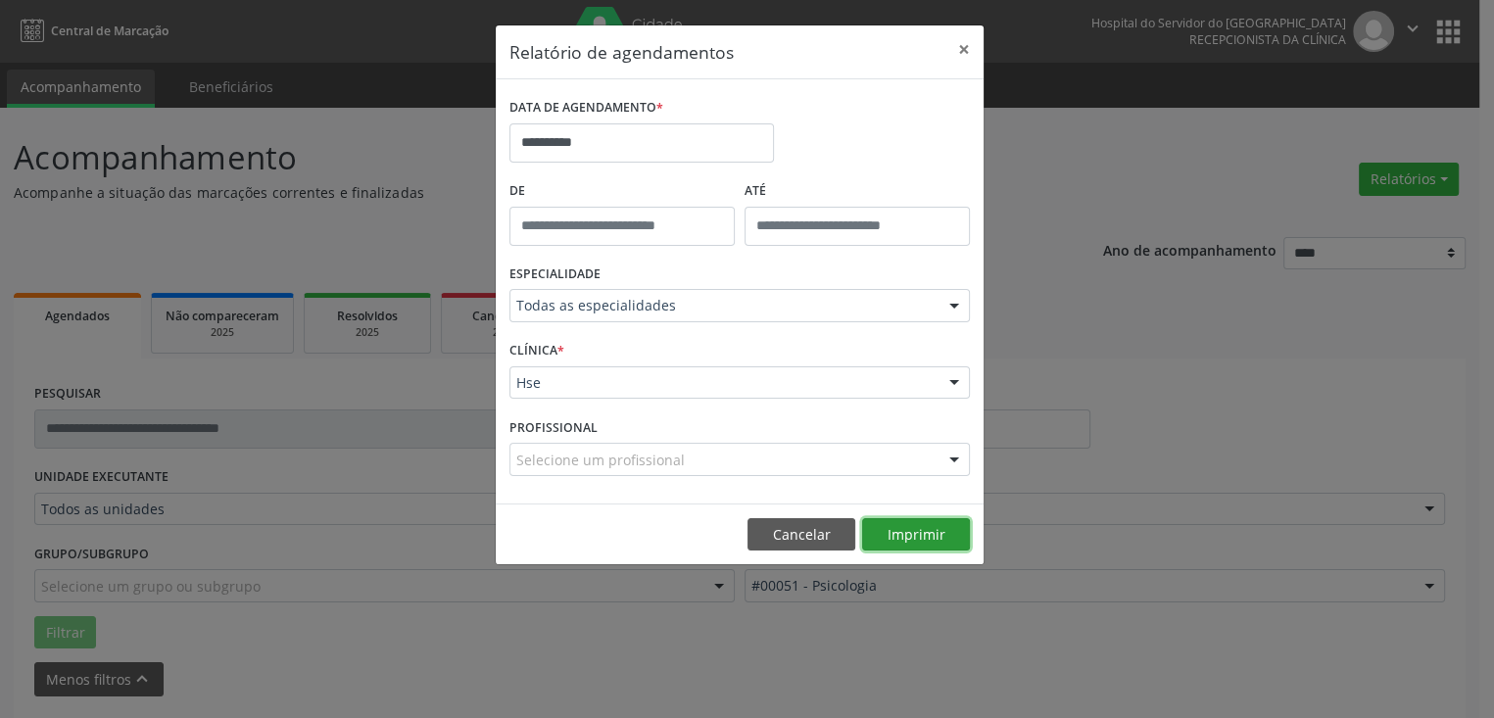
click at [949, 529] on button "Imprimir" at bounding box center [916, 534] width 108 height 33
click at [965, 44] on button "×" at bounding box center [963, 49] width 39 height 48
